Goal: Information Seeking & Learning: Learn about a topic

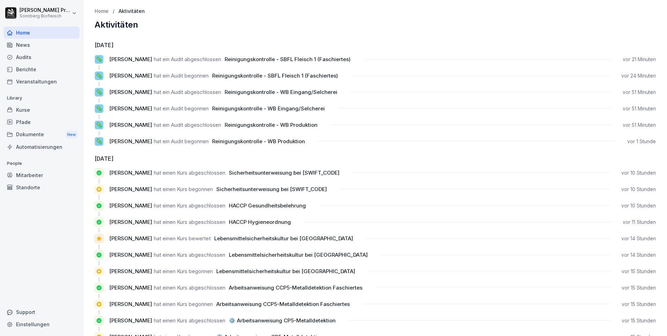
click at [49, 33] on div "Home" at bounding box center [41, 33] width 76 height 12
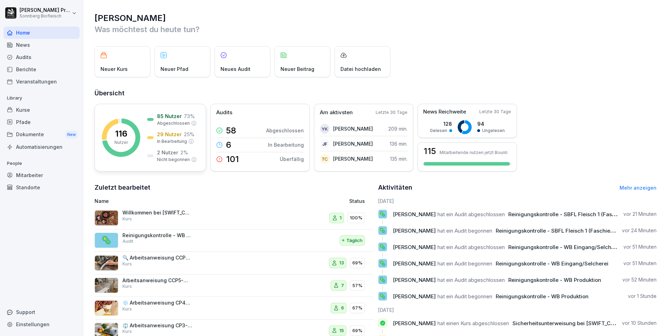
click at [139, 113] on div "116 Nutzer 85 Nutzer 73 % Abgeschlossen 29 Nutzer 25 % In Bearbeitung 2 Nutzer …" at bounding box center [151, 138] width 112 height 68
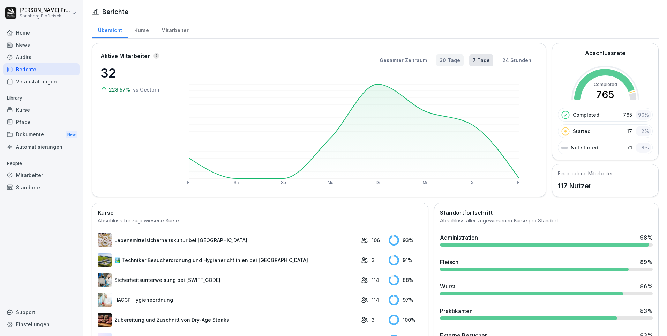
click at [452, 63] on button "30 Tage" at bounding box center [450, 60] width 28 height 12
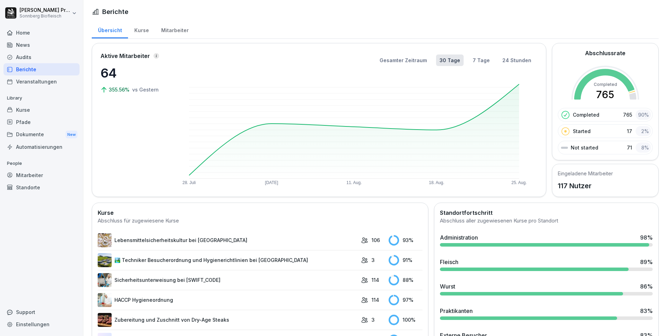
click at [140, 33] on div "Kurse" at bounding box center [141, 30] width 27 height 18
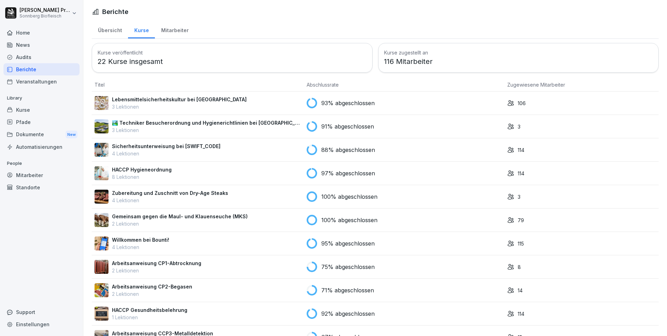
click at [199, 176] on div "HACCP Hygieneordnung 8 Lektionen" at bounding box center [198, 173] width 207 height 15
click at [241, 104] on div "Lebensmittelsicherheitskultur bei Sonnberg 3 Lektionen" at bounding box center [198, 103] width 207 height 15
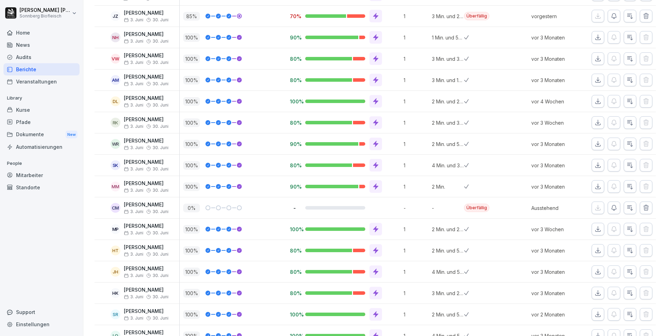
scroll to position [489, 0]
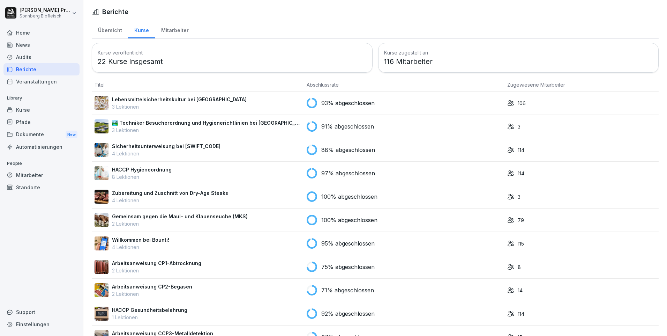
click at [236, 149] on div "Sicherheitsunterweisung bei [SWIFT_CODE] 4 Lektionen" at bounding box center [198, 149] width 207 height 15
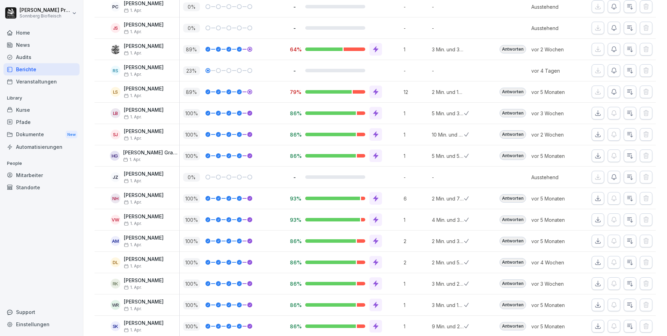
scroll to position [419, 0]
